Goal: Find specific page/section: Find specific page/section

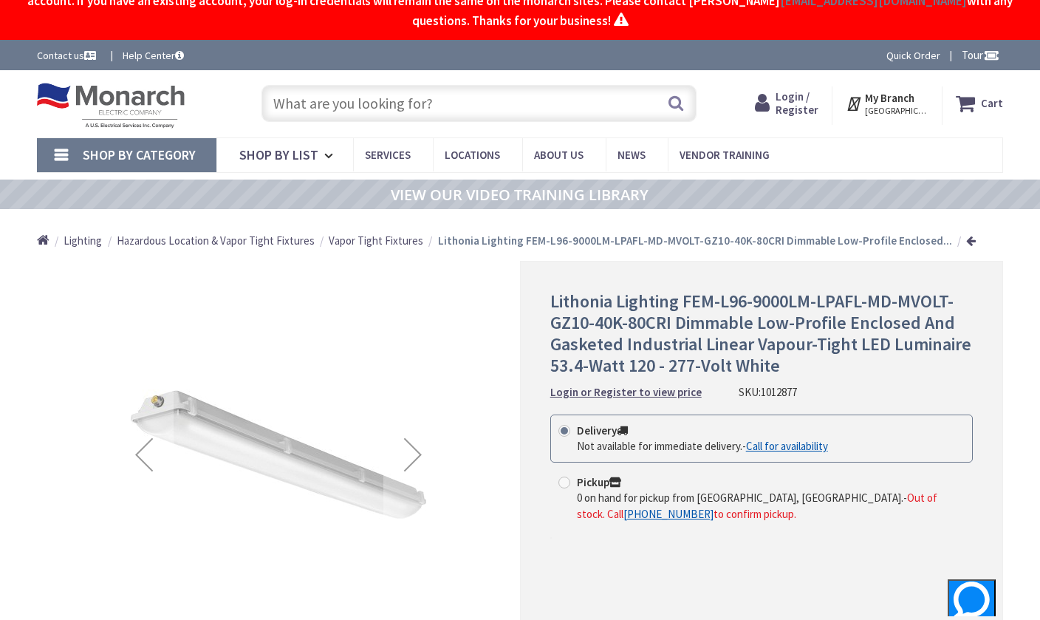
scroll to position [38, 0]
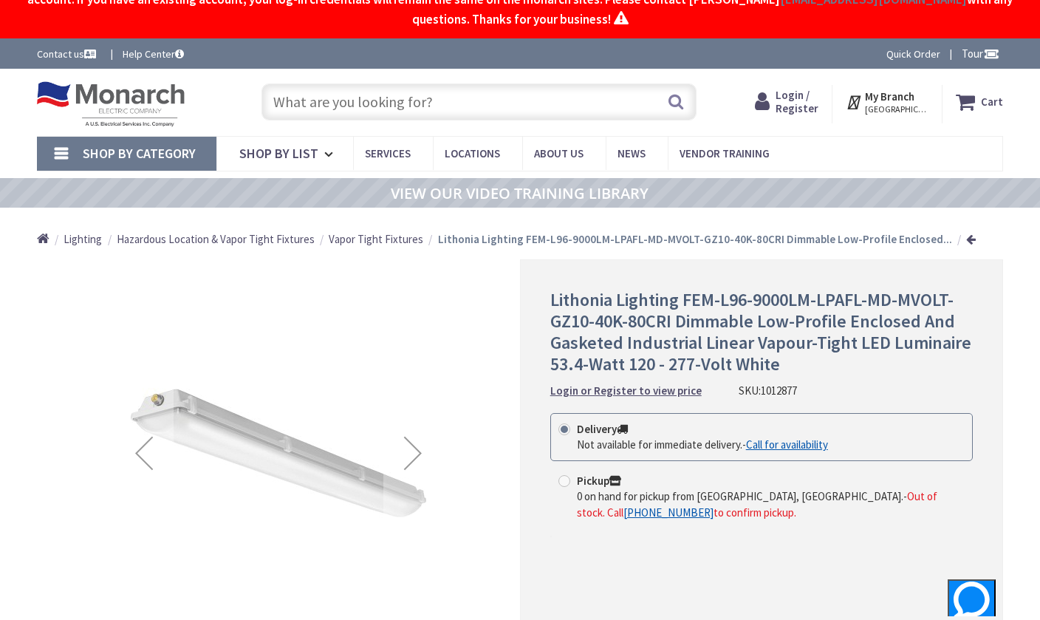
click at [488, 112] on input "text" at bounding box center [479, 101] width 435 height 37
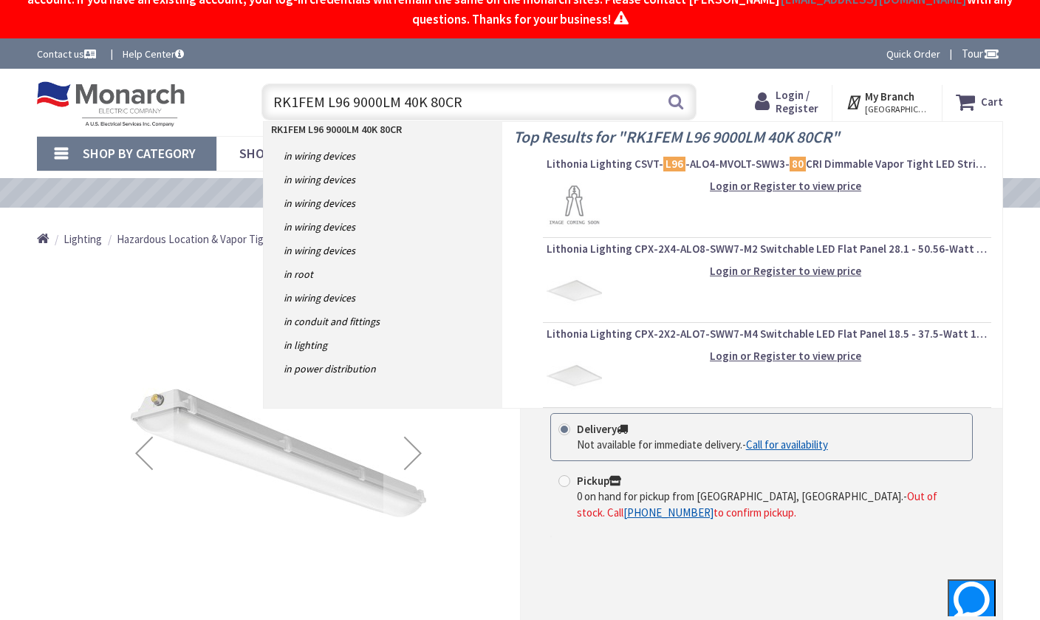
type input "RK1FEM L96 9000LM 40K 80CRI"
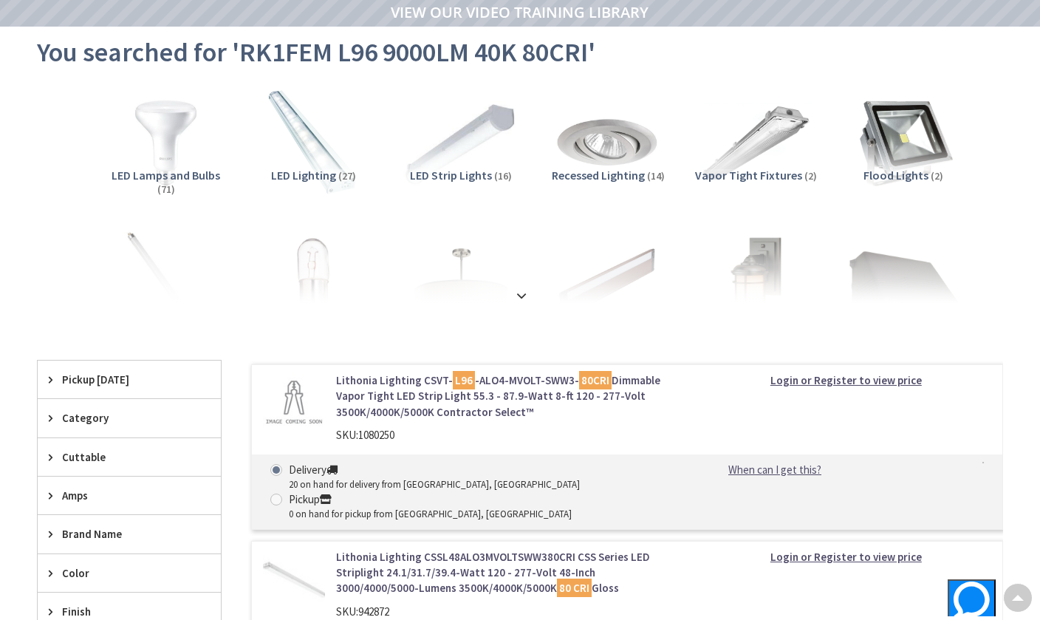
scroll to position [140, 0]
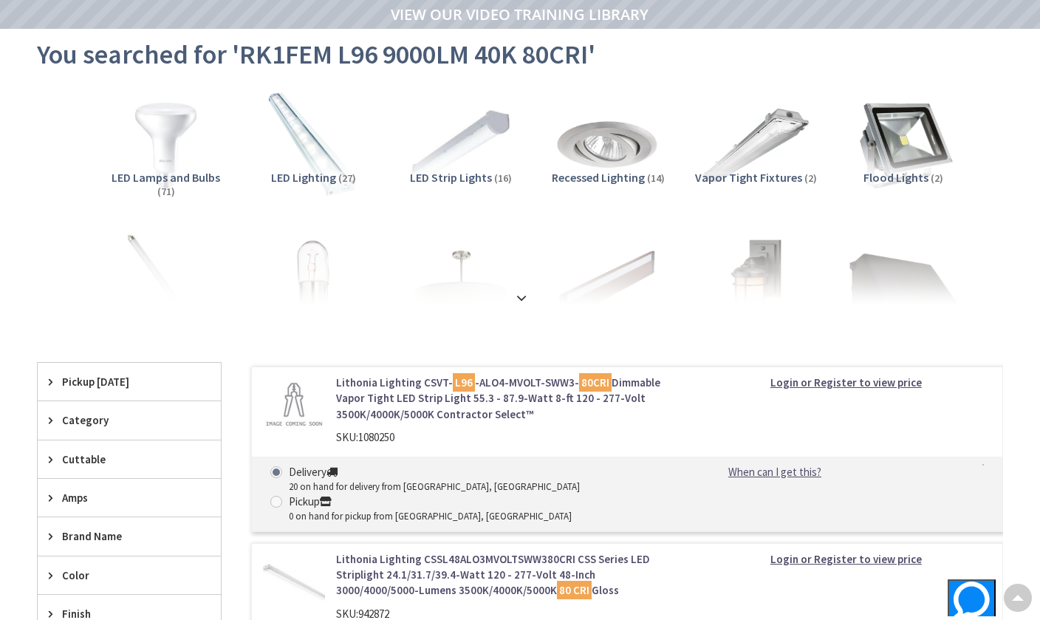
click at [297, 174] on span "LED Lighting" at bounding box center [303, 177] width 65 height 15
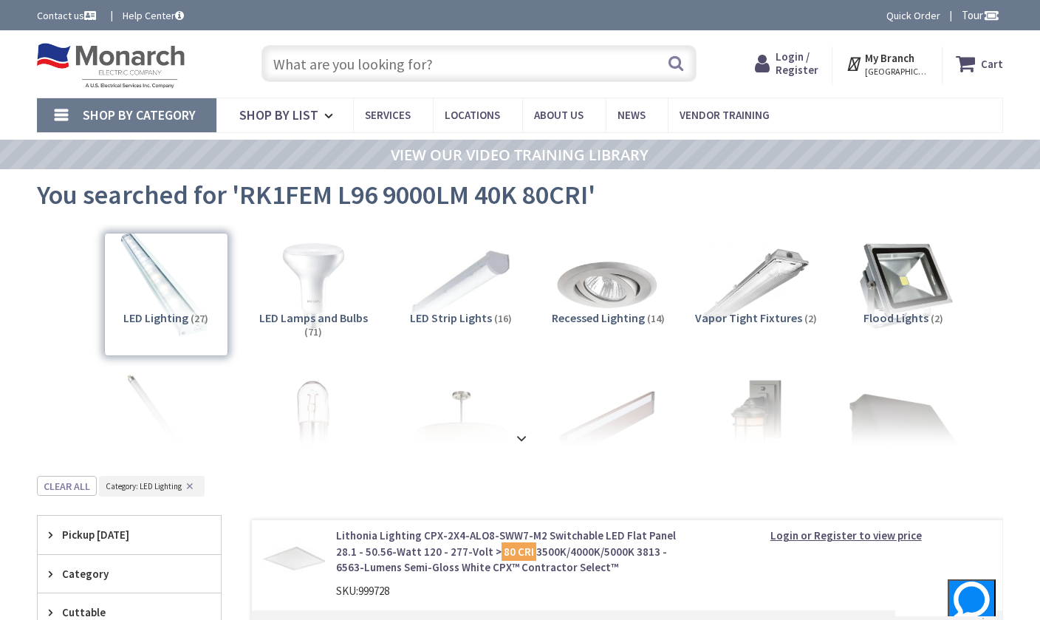
scroll to position [0, 0]
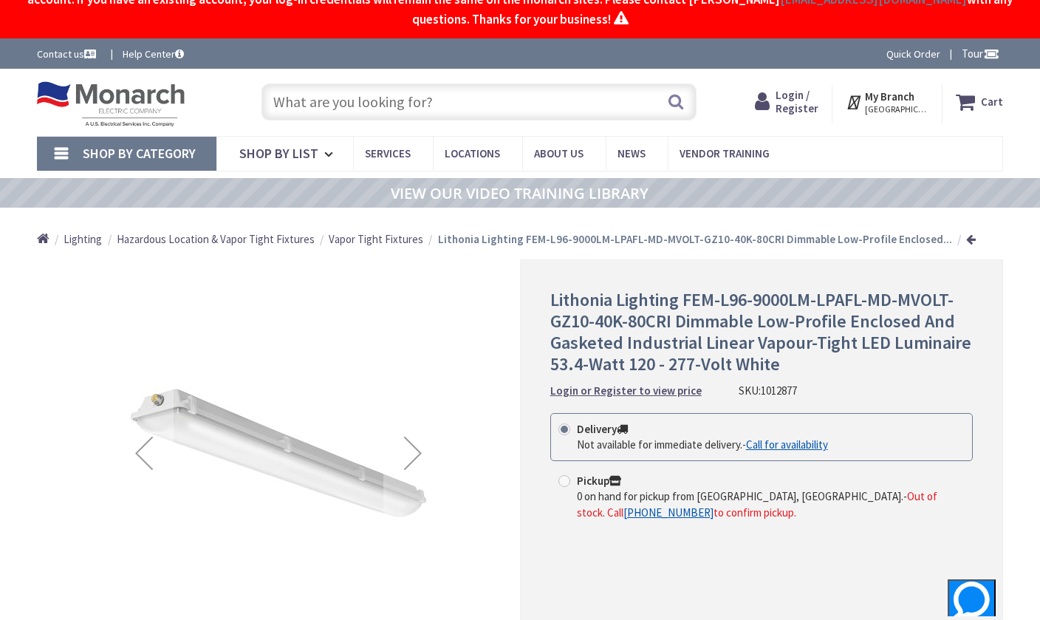
click at [456, 100] on input "text" at bounding box center [479, 101] width 435 height 37
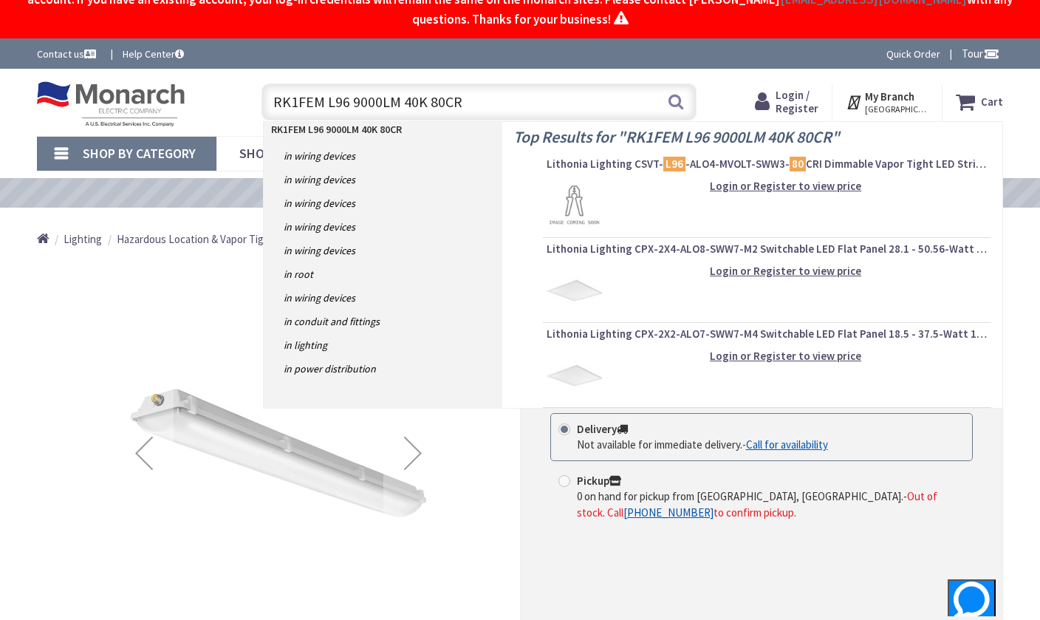
type input "RK1FEM L96 9000LM 40K 80CRI"
